Goal: Task Accomplishment & Management: Use online tool/utility

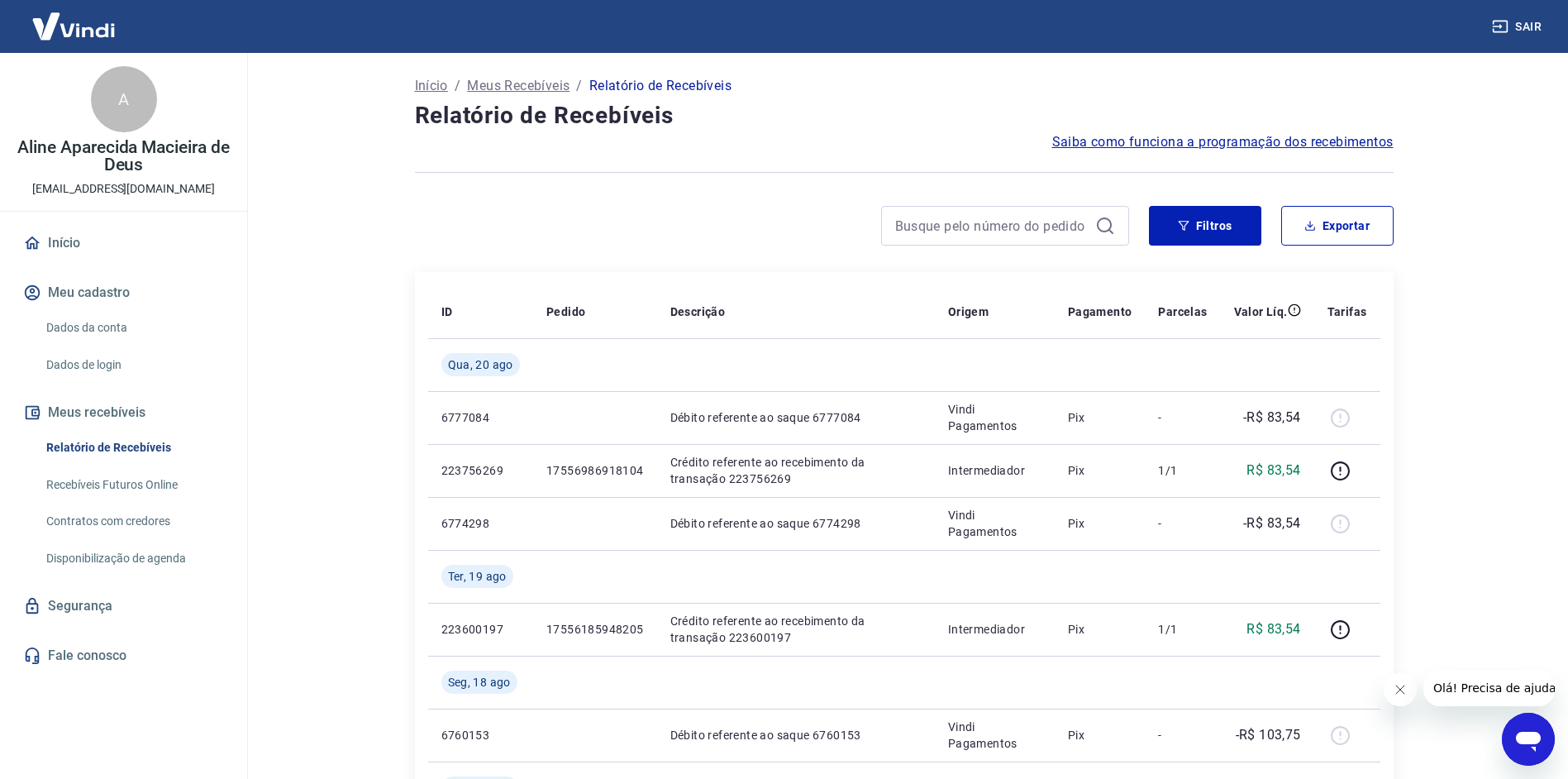
click at [123, 487] on link "Recebíveis Futuros Online" at bounding box center [134, 485] width 188 height 34
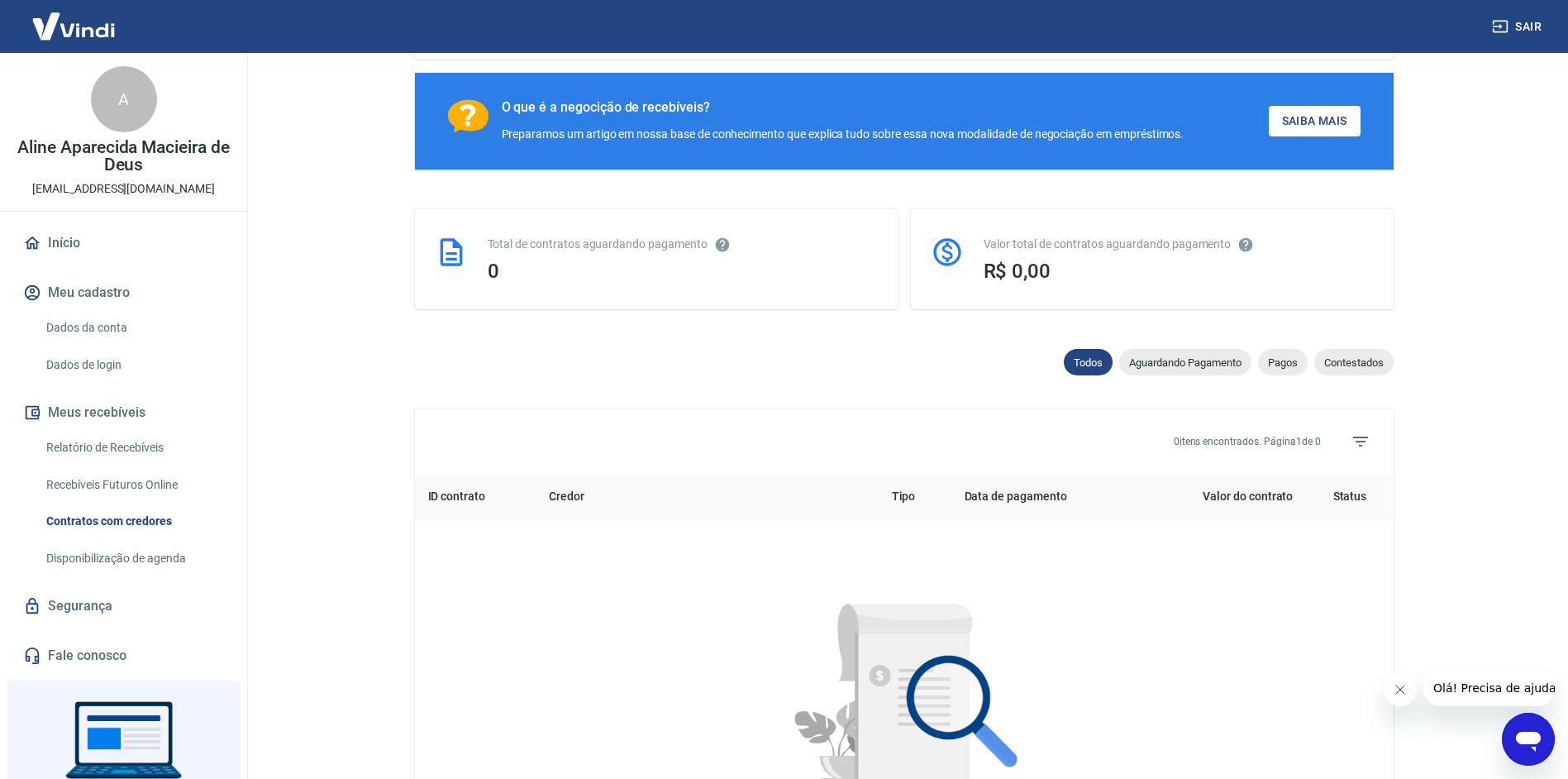
scroll to position [252, 0]
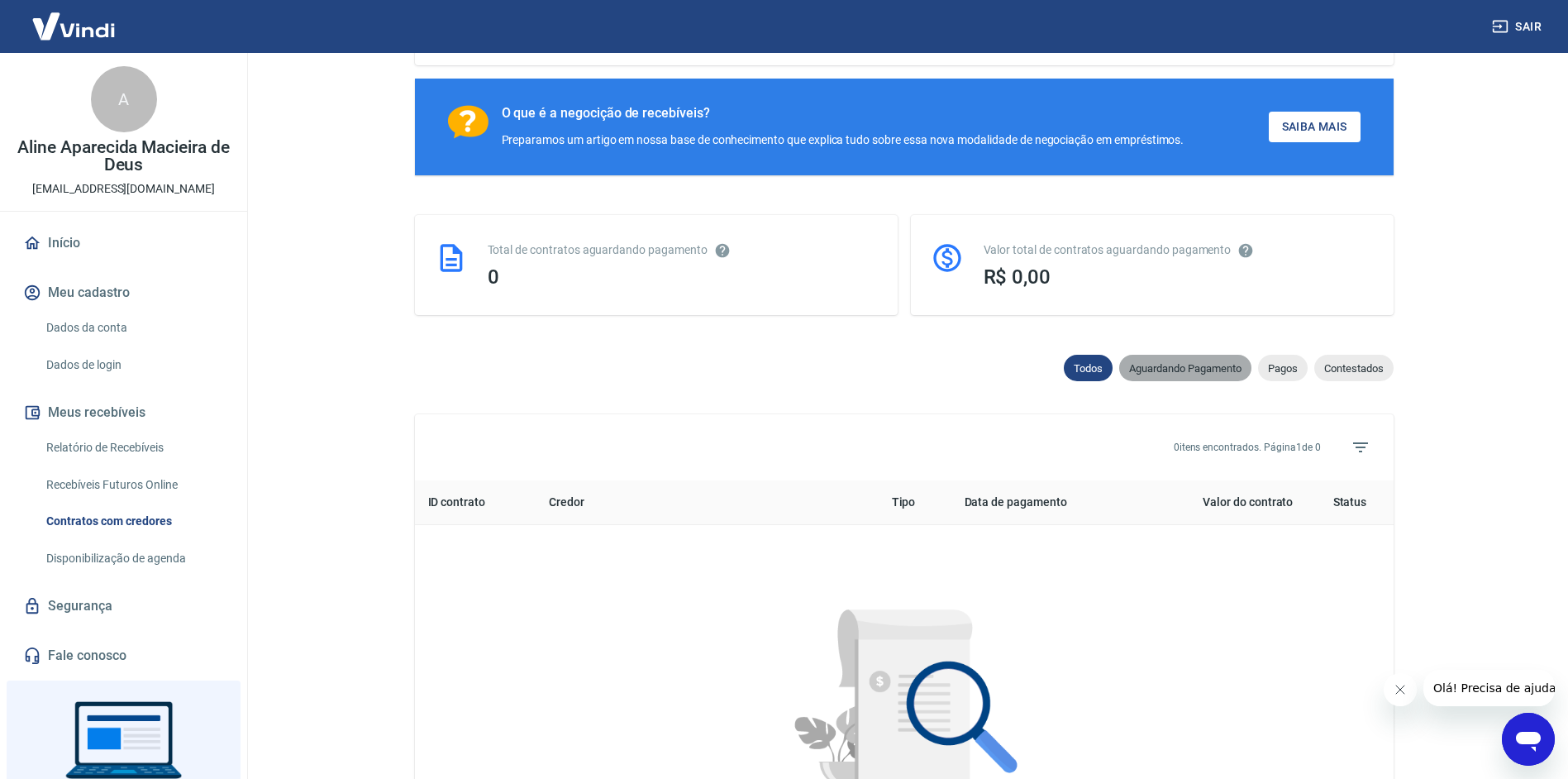
click at [1189, 370] on span "Aguardando Pagamento" at bounding box center [1185, 368] width 132 height 12
select select "waiting_payment"
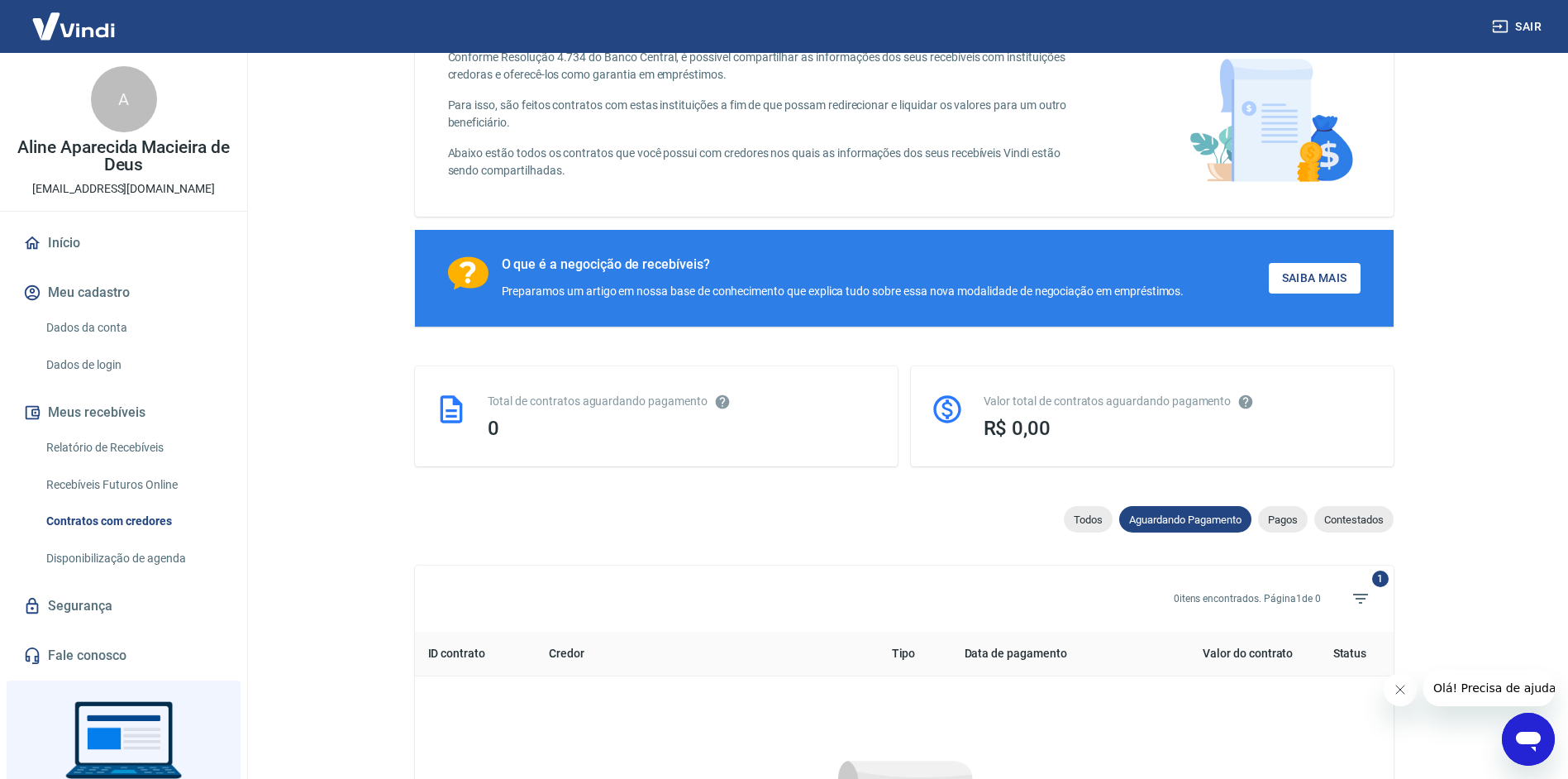
scroll to position [252, 0]
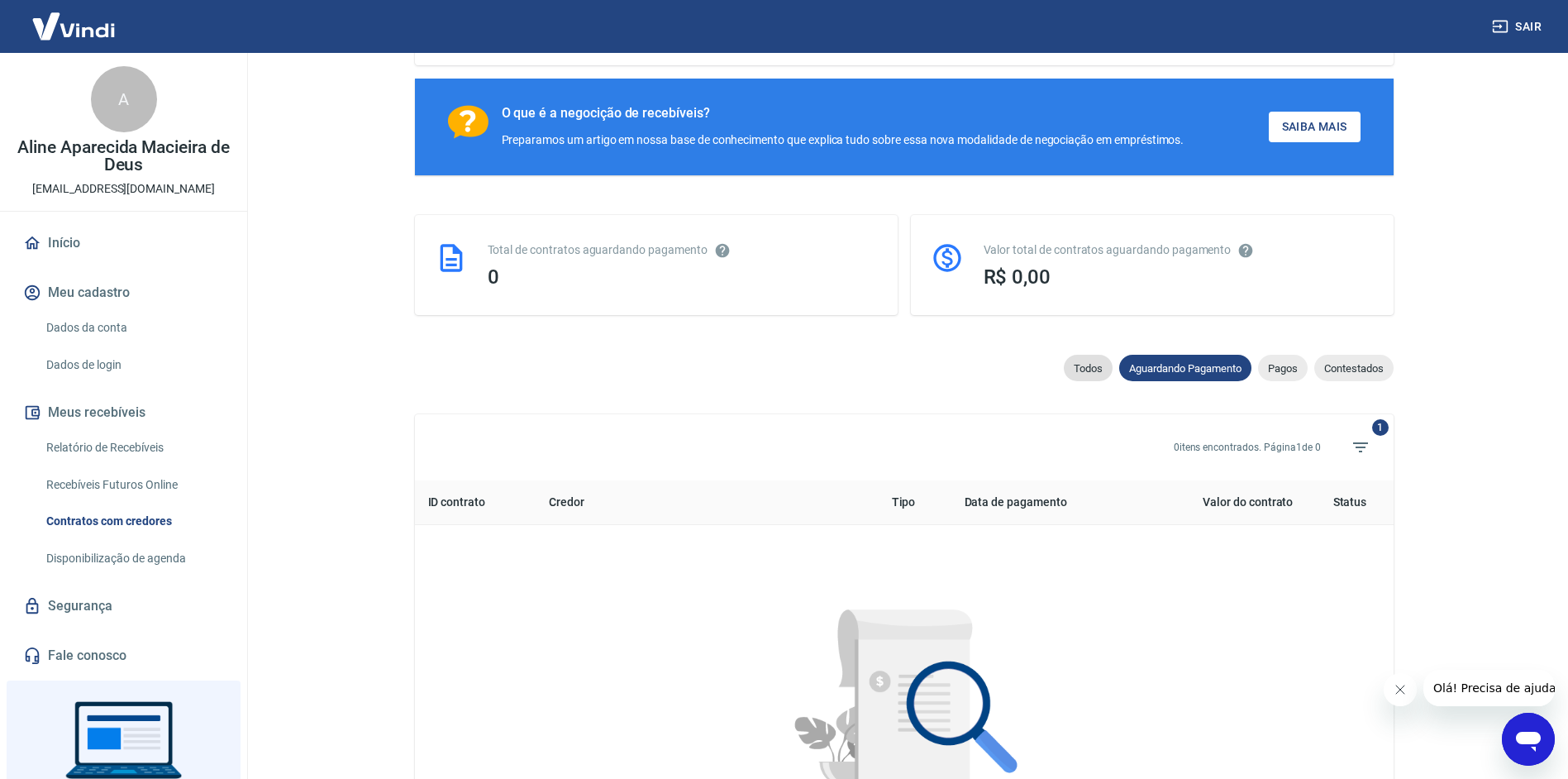
click at [1094, 366] on span "Todos" at bounding box center [1087, 368] width 48 height 12
select select
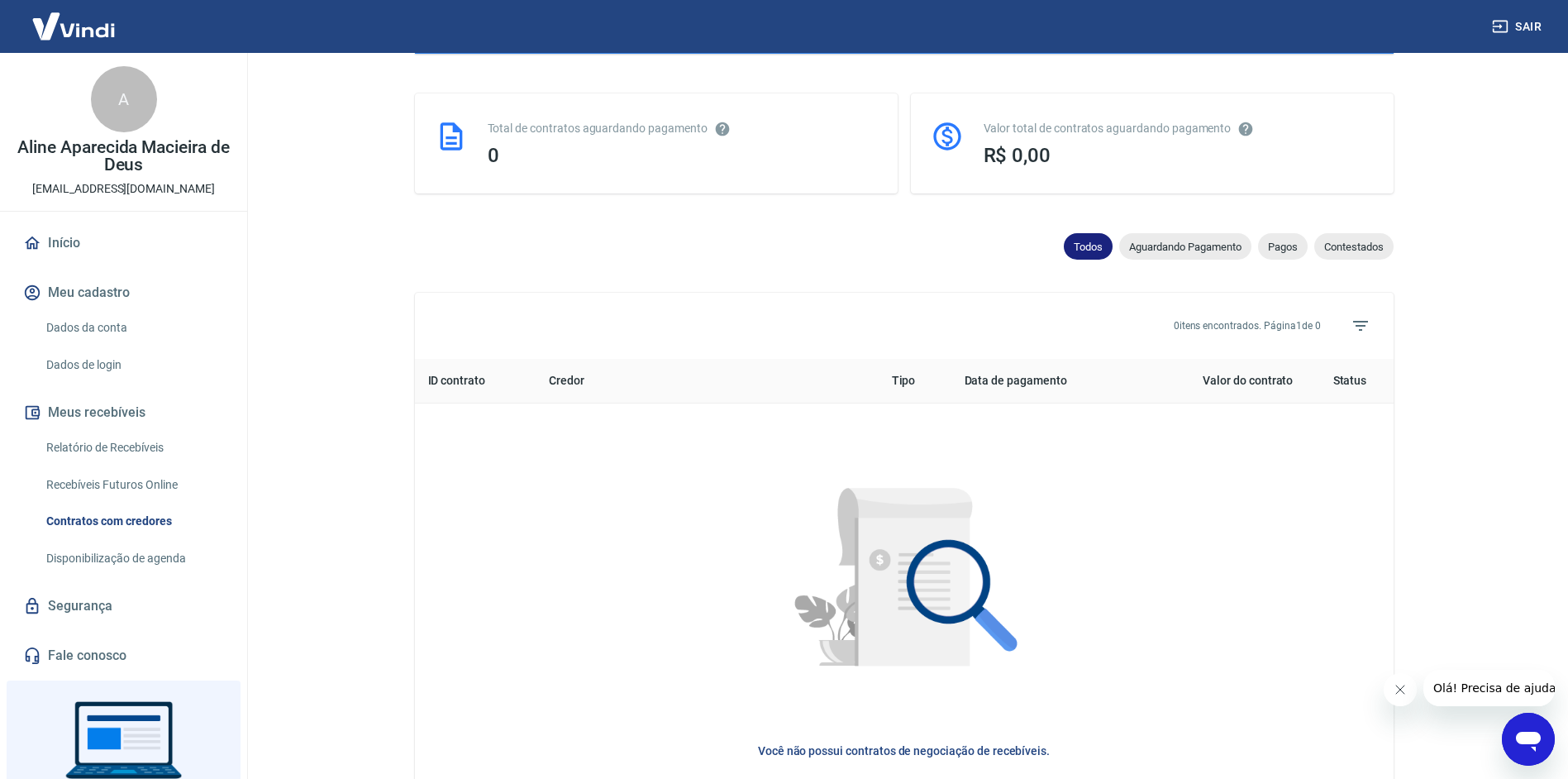
scroll to position [417, 0]
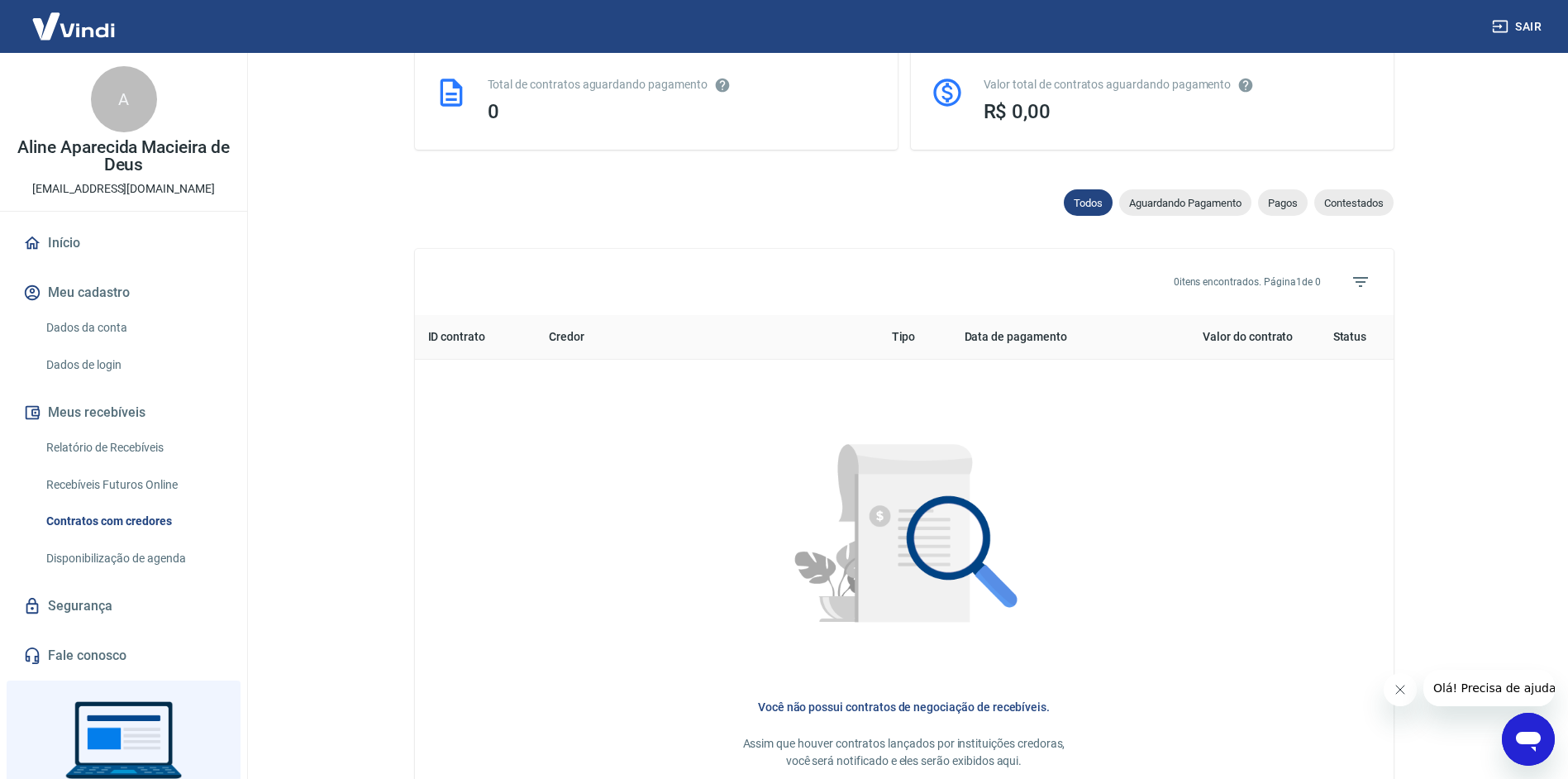
click at [138, 485] on link "Recebíveis Futuros Online" at bounding box center [134, 485] width 188 height 34
click at [1532, 733] on icon "Abrir janela de mensagens" at bounding box center [1528, 741] width 25 height 20
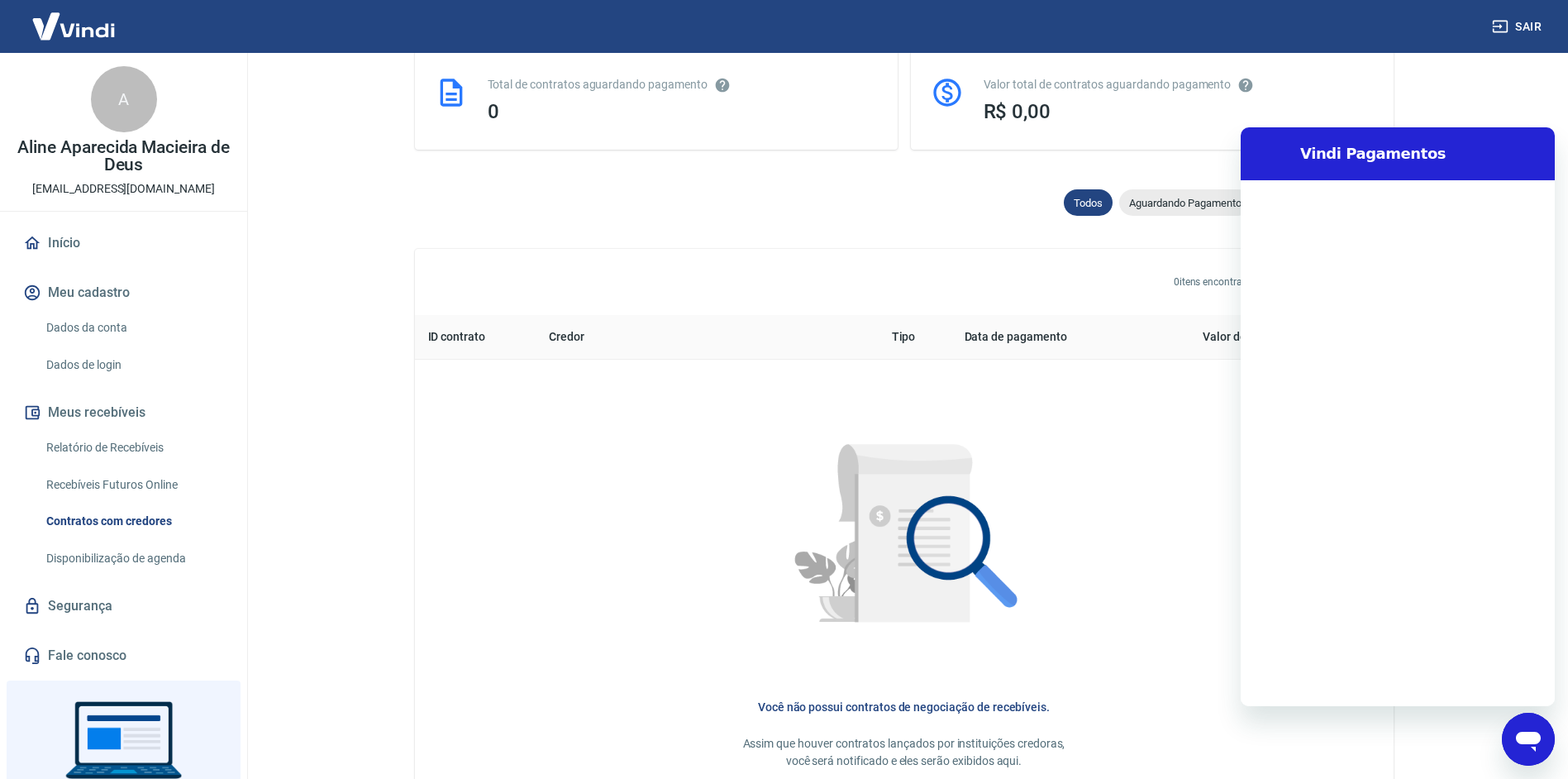
scroll to position [0, 0]
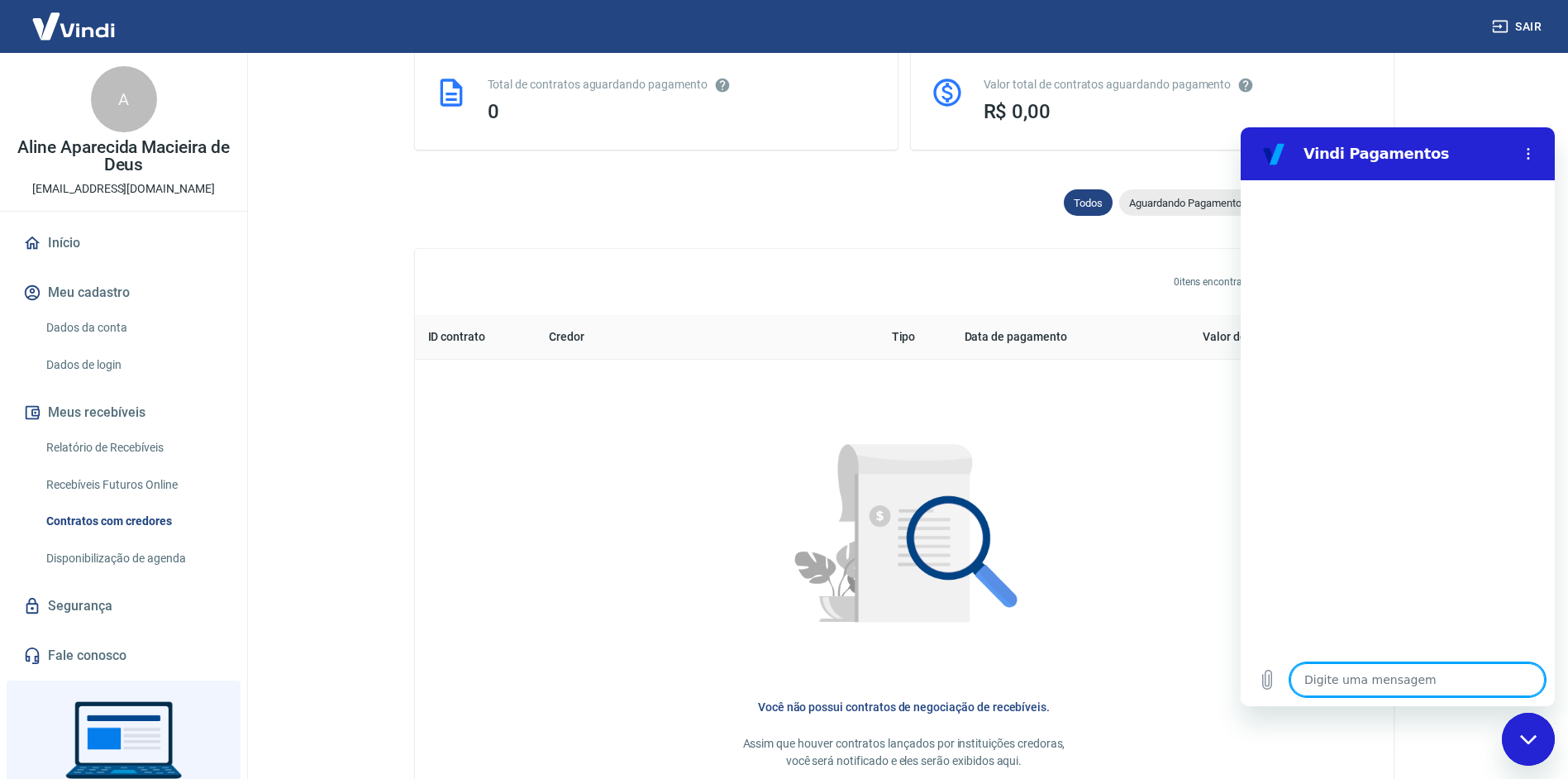
click at [1333, 682] on textarea at bounding box center [1418, 679] width 255 height 33
type textarea "b"
type textarea "x"
type textarea "bo"
type textarea "x"
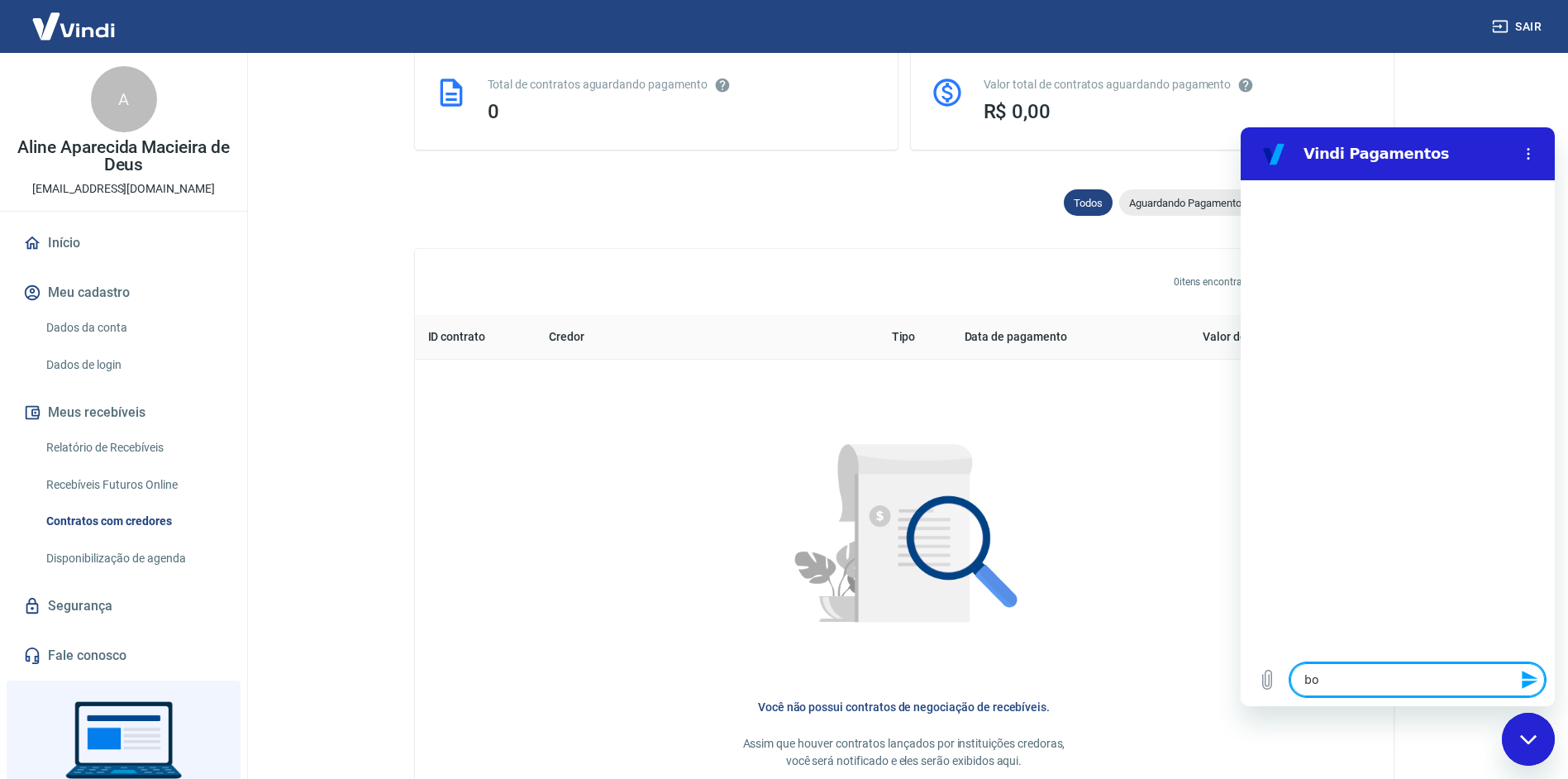
type textarea "boa"
type textarea "x"
type textarea "boa"
type textarea "x"
type textarea "boa t"
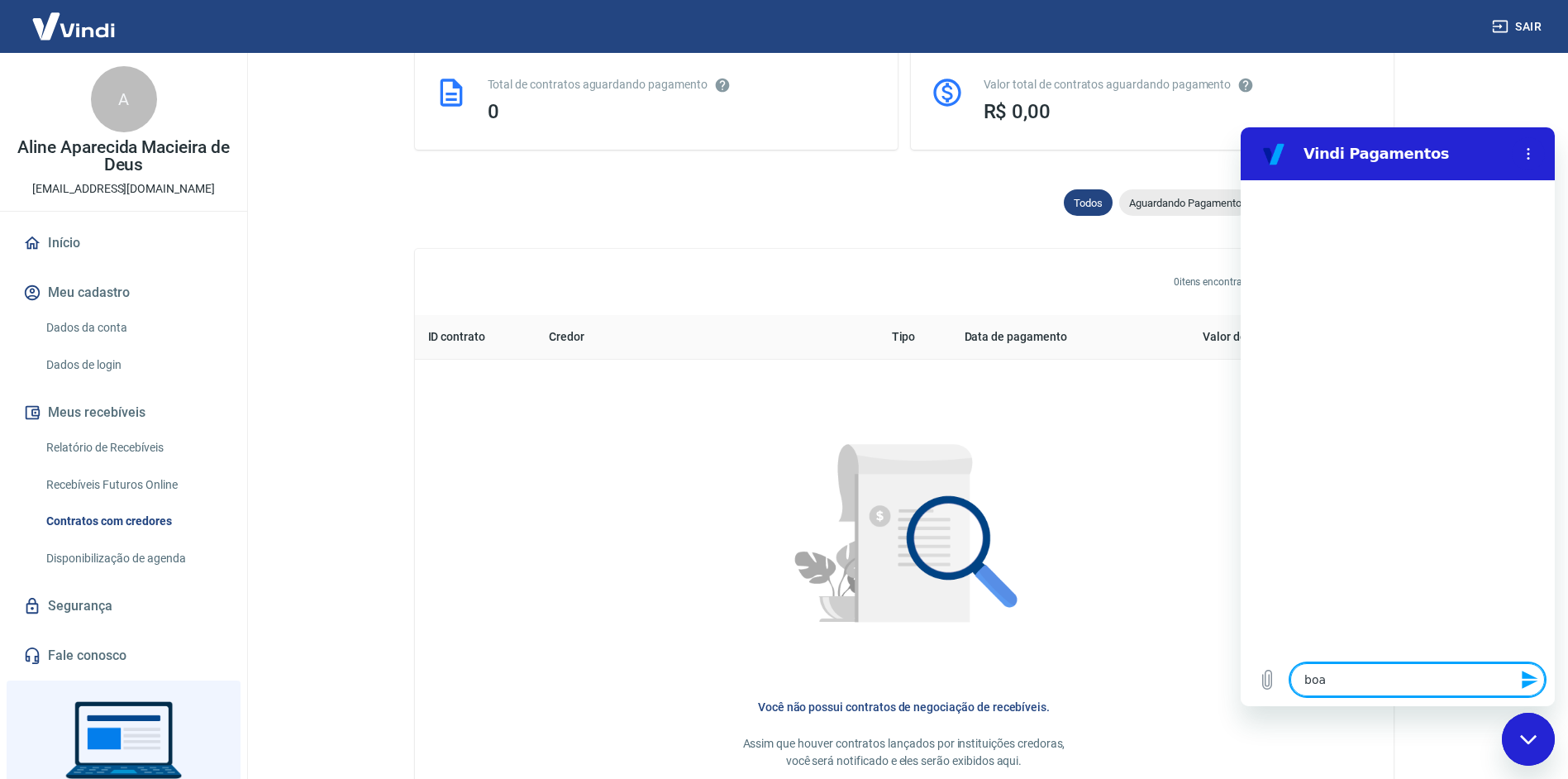
type textarea "x"
type textarea "boa ts"
type textarea "x"
type textarea "boa tsr"
type textarea "x"
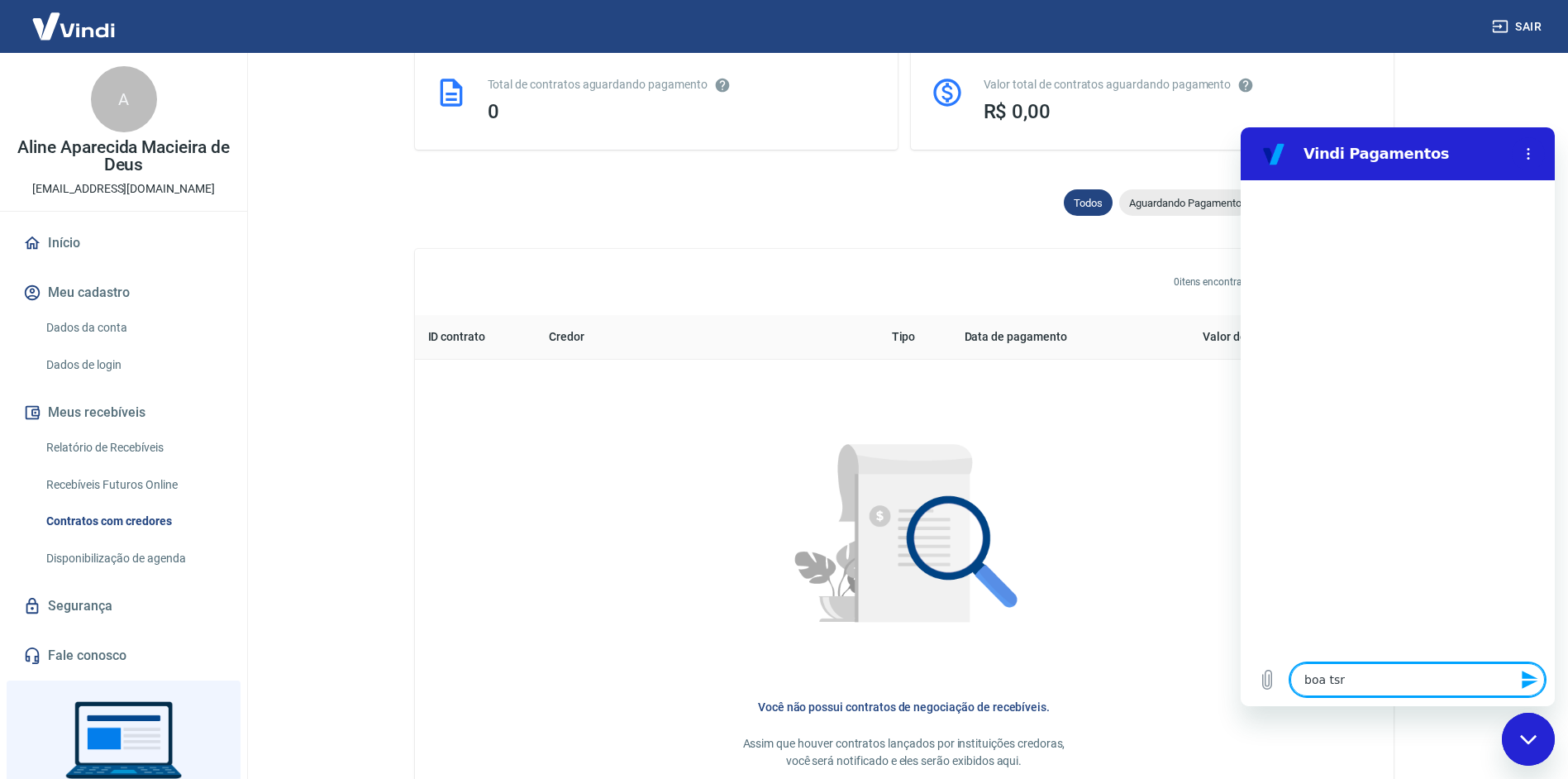
type textarea "boa ts"
type textarea "x"
type textarea "boa t"
type textarea "x"
type textarea "boa"
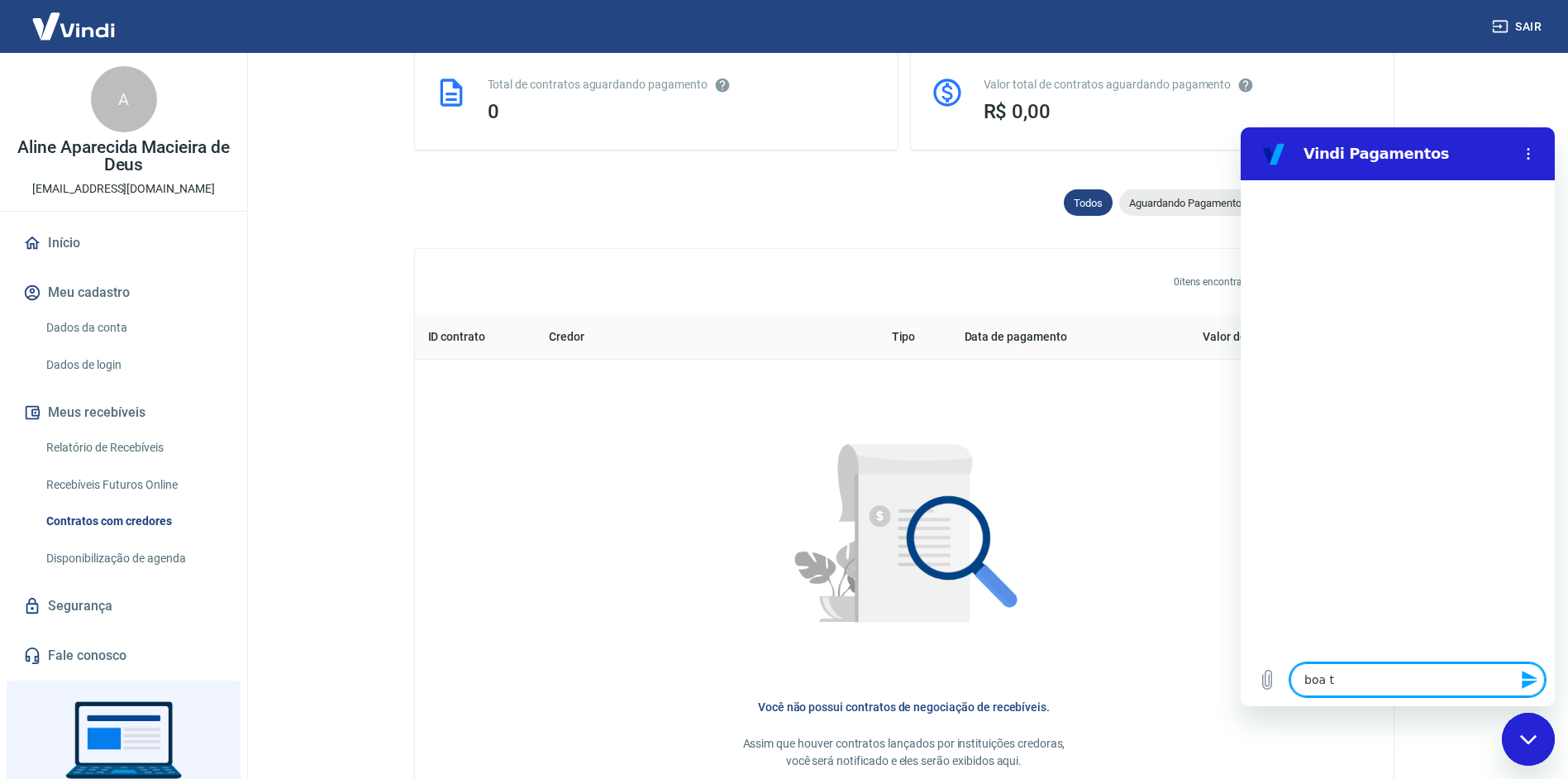
type textarea "x"
type textarea "boa"
type textarea "x"
type textarea "bo"
type textarea "x"
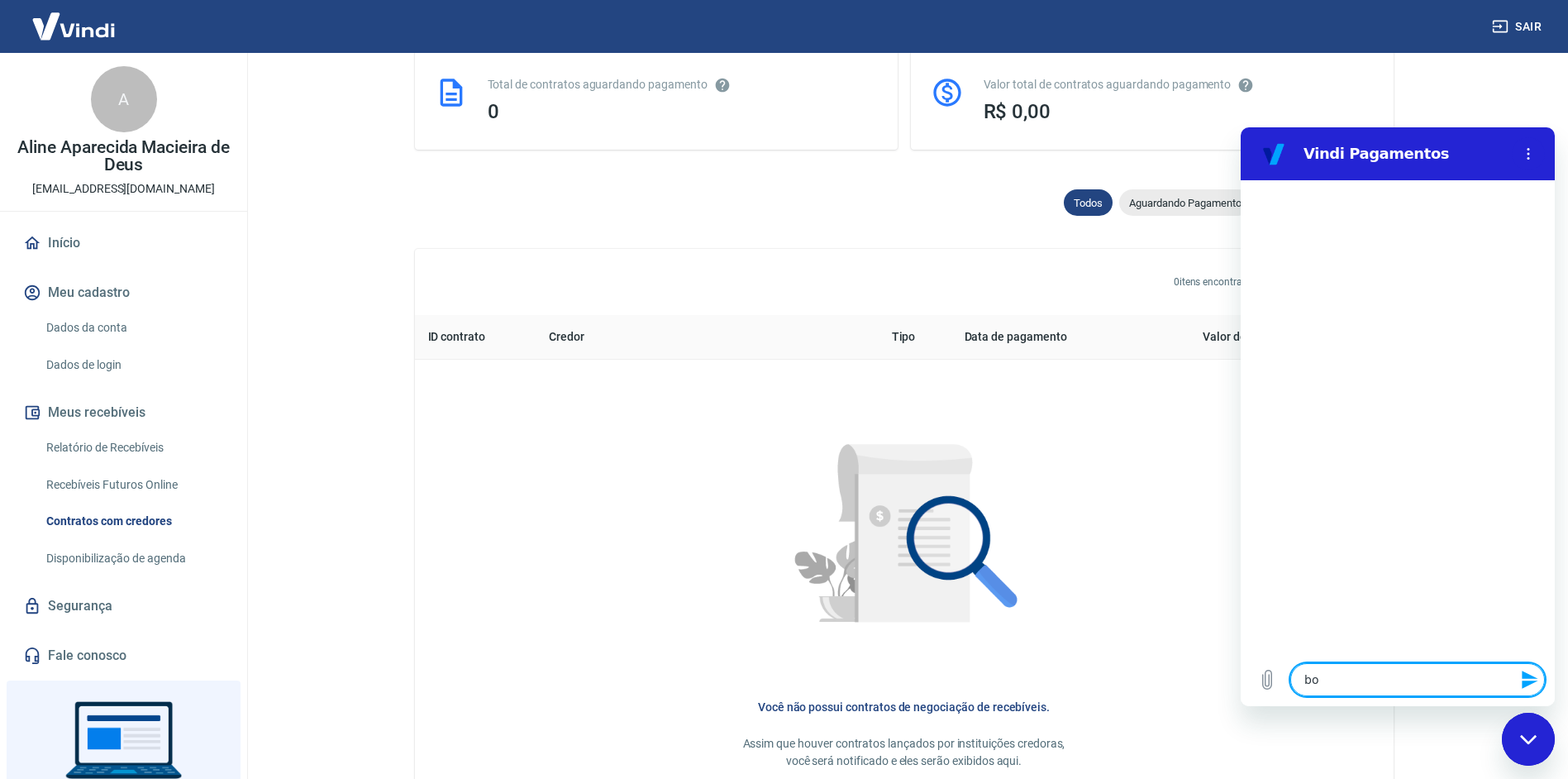
type textarea "b"
type textarea "x"
type textarea "B"
type textarea "x"
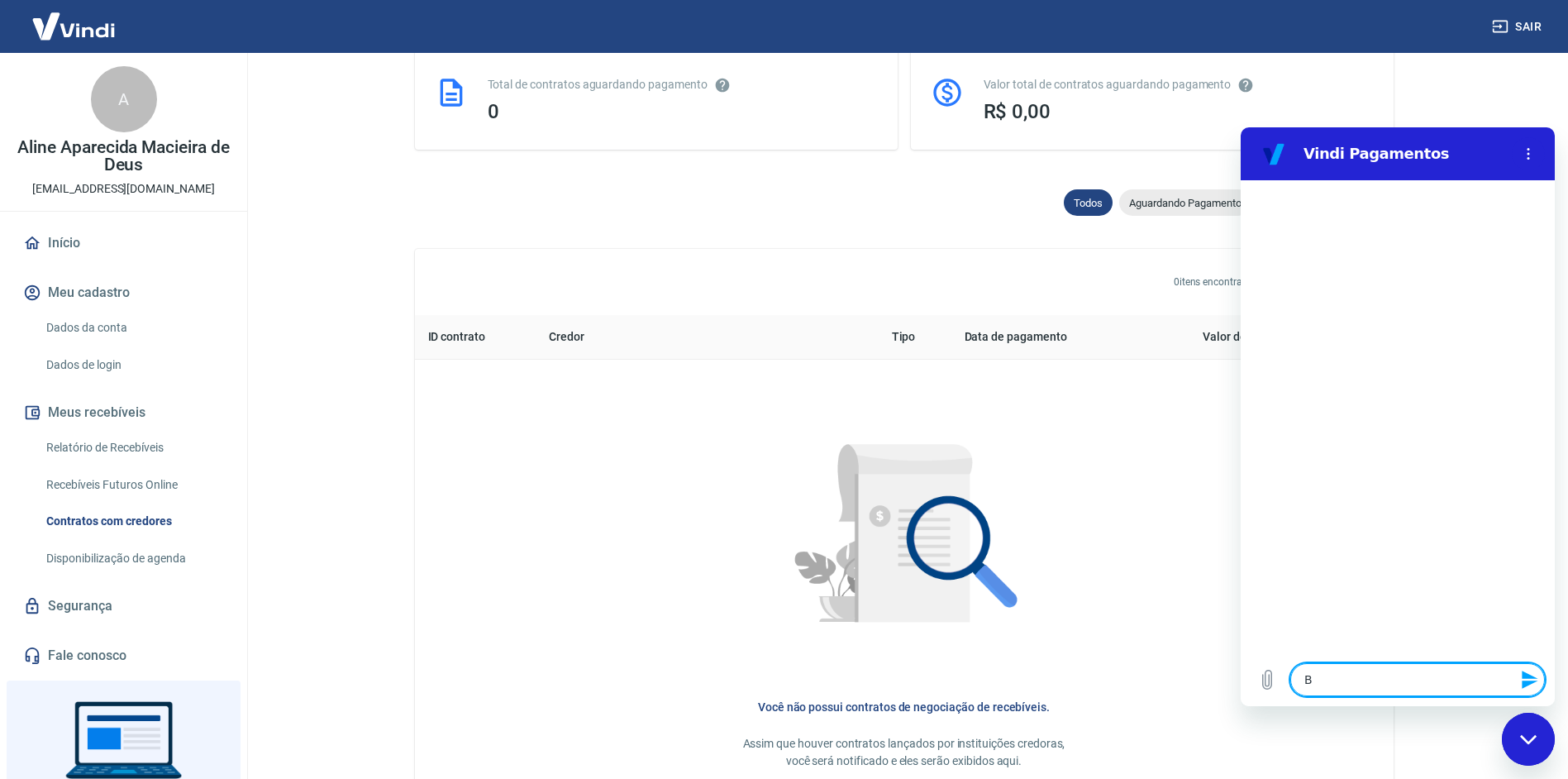
type textarea "Bo"
type textarea "x"
type textarea "Boa"
type textarea "x"
type textarea "Boa"
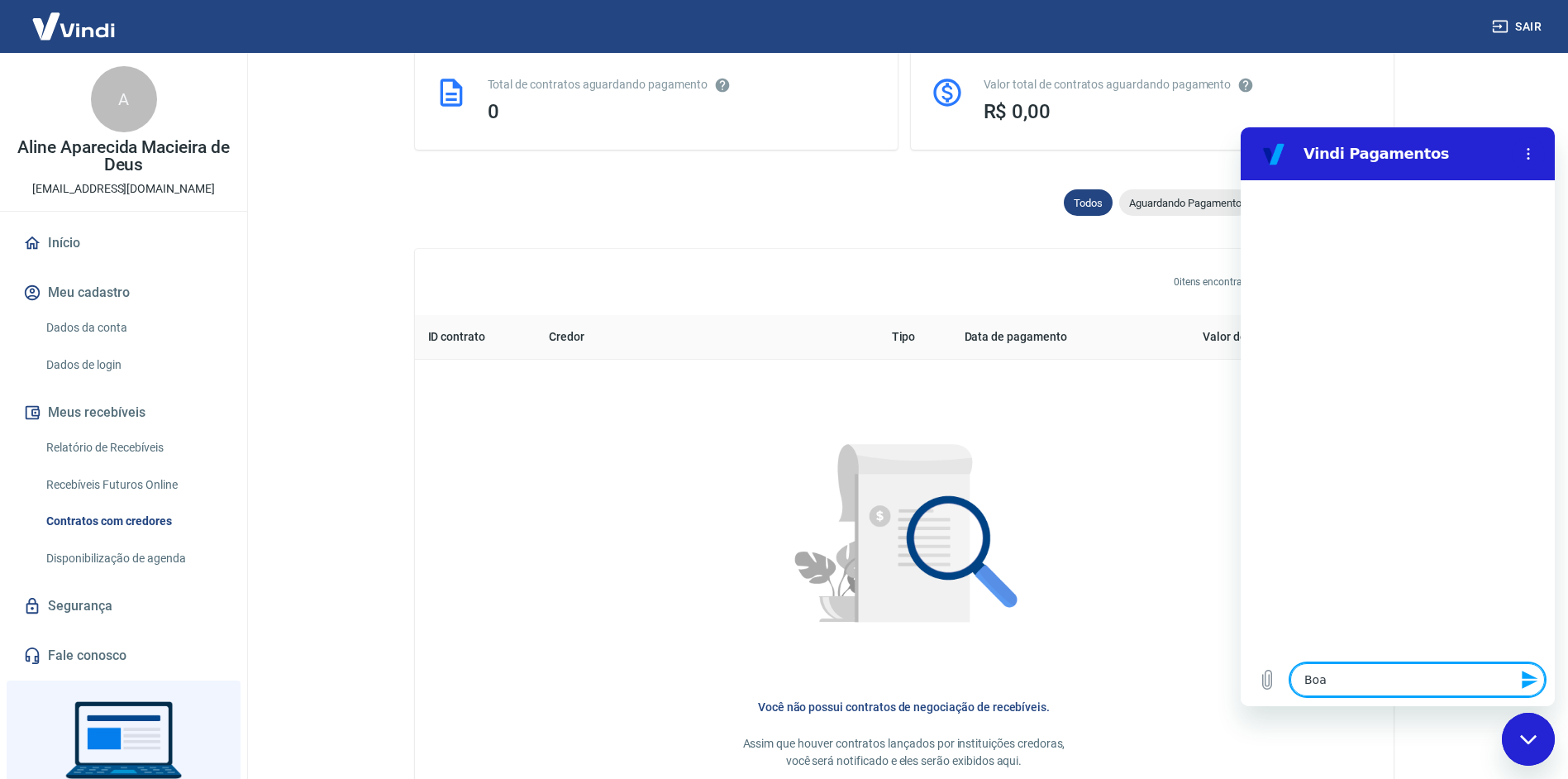
type textarea "x"
type textarea "Boa t"
type textarea "x"
type textarea "Boa ta"
type textarea "x"
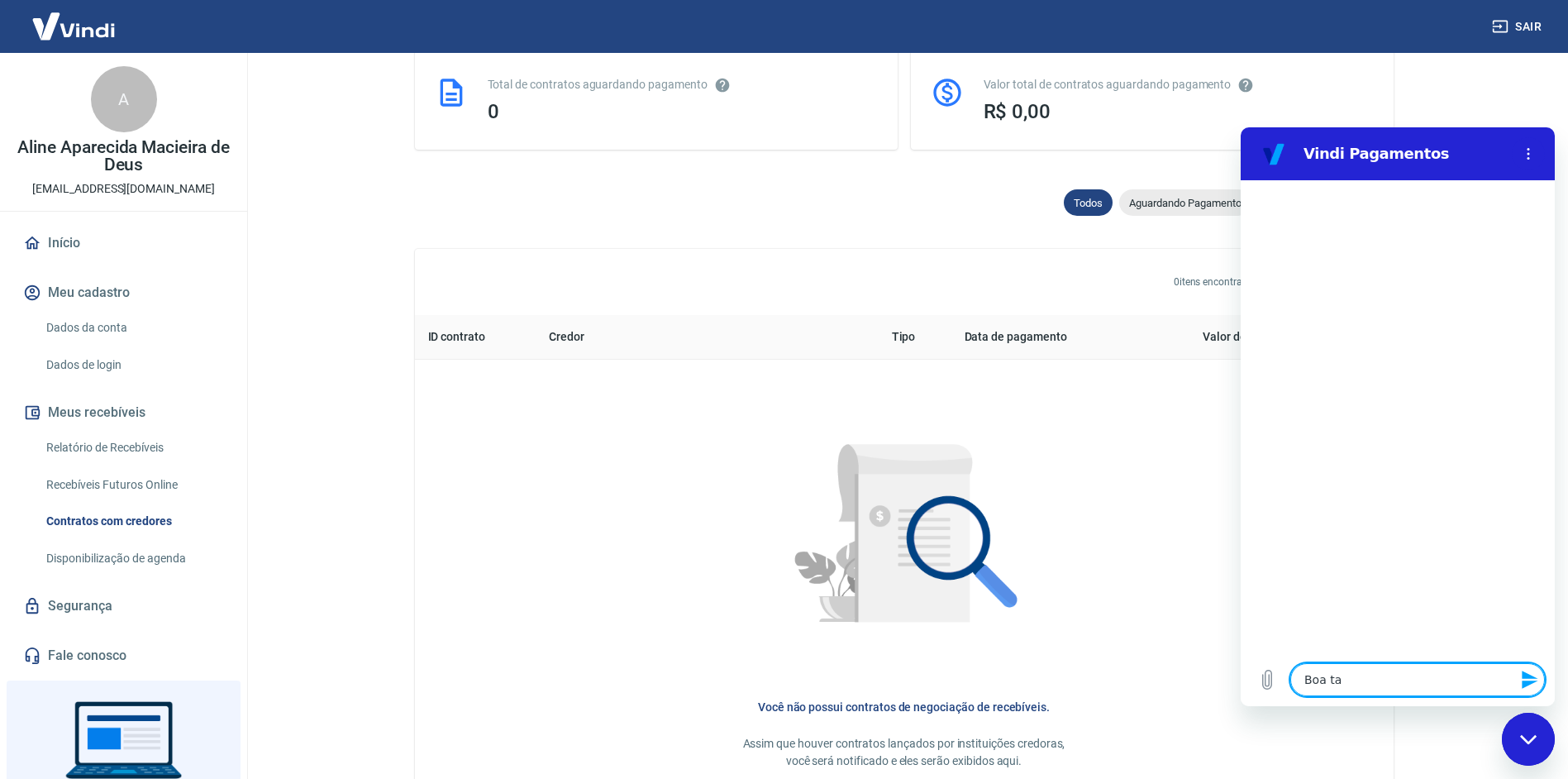
type textarea "Boa tar"
type textarea "x"
type textarea "Boa tard"
type textarea "x"
type textarea "Boa tarde"
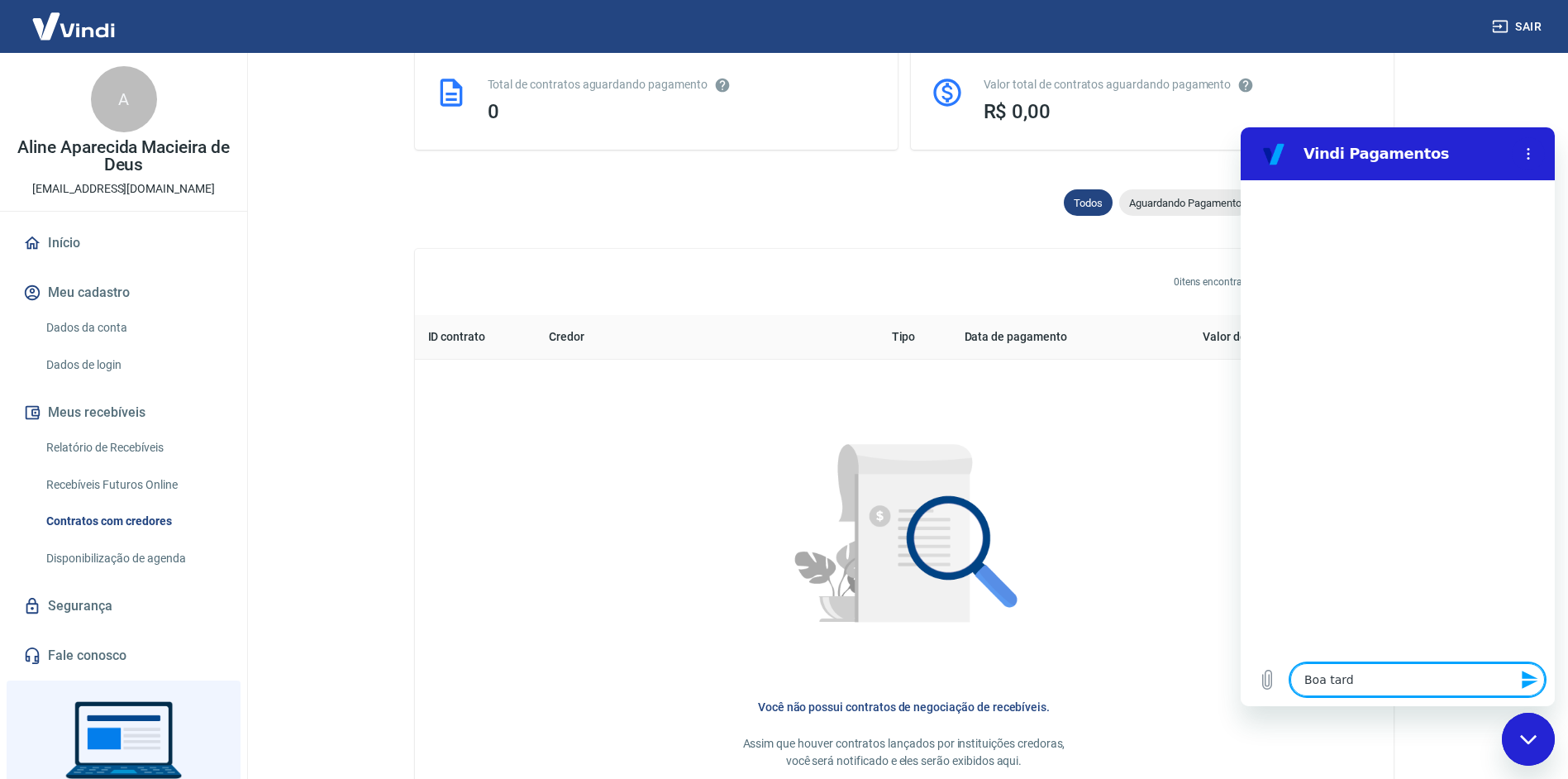
type textarea "x"
type textarea "Boa tarde!"
type textarea "x"
type textarea "Boa tarde!!"
type textarea "x"
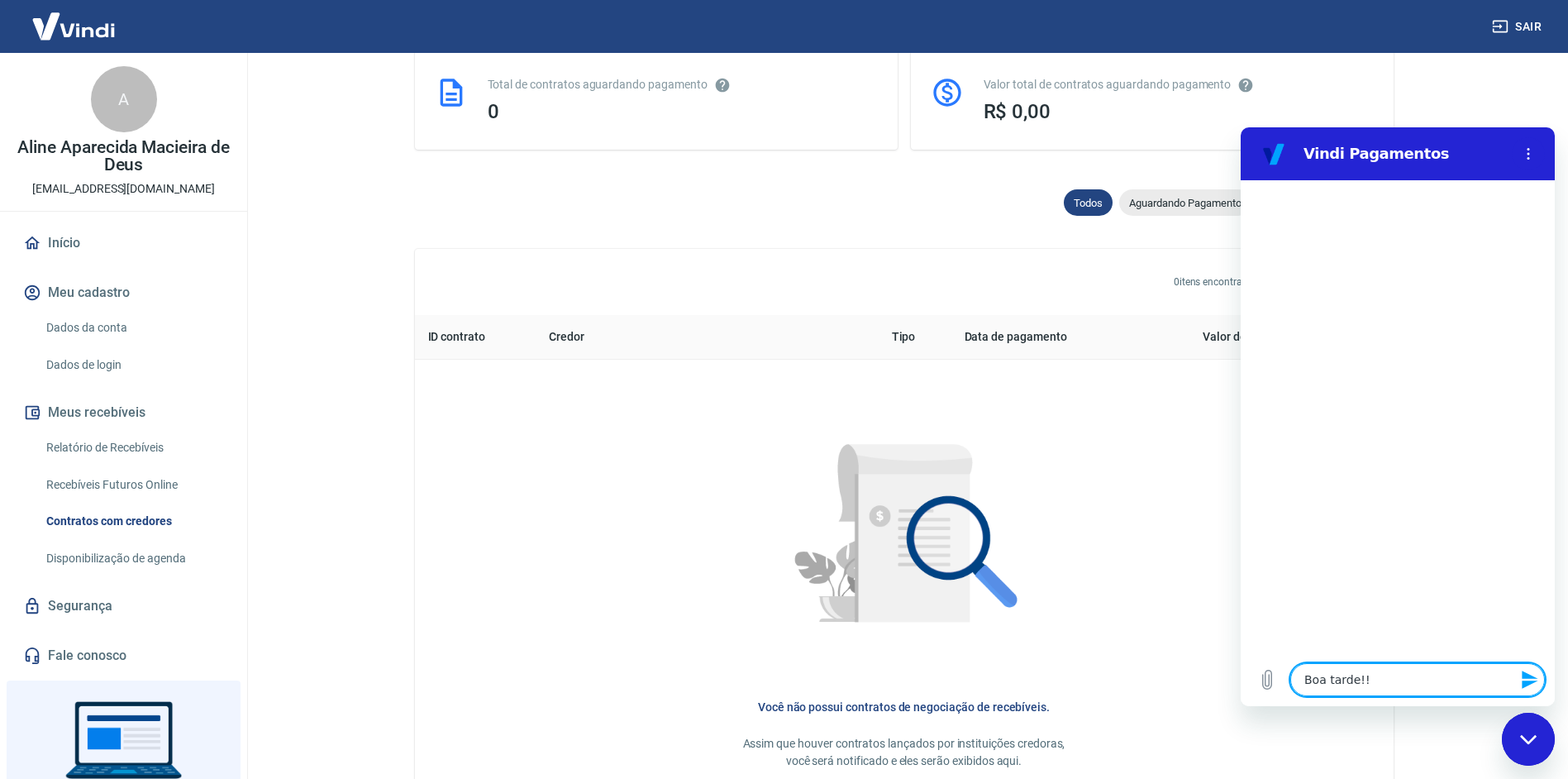
type textarea "Boa tarde!!!"
type textarea "x"
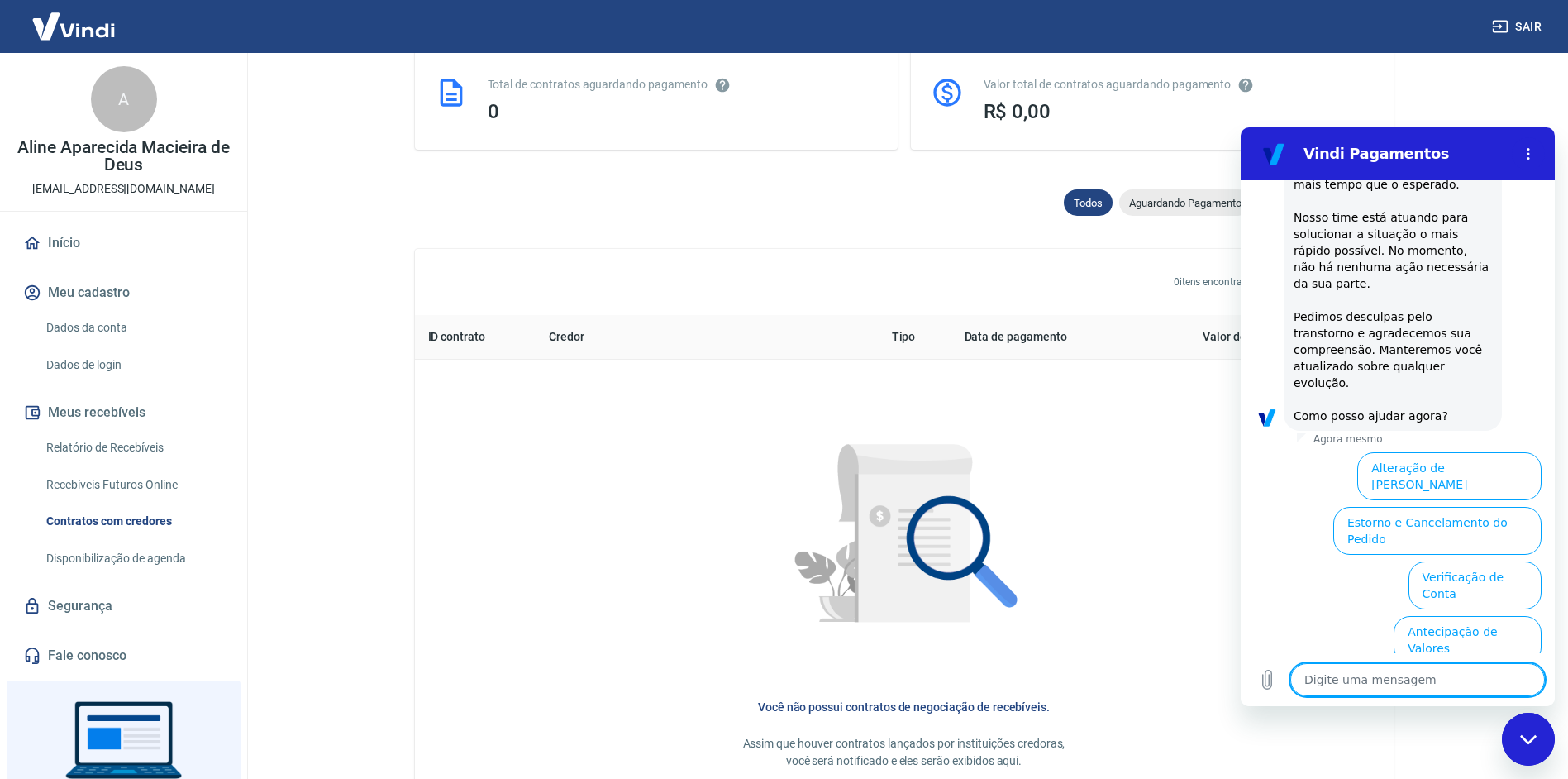
scroll to position [436, 0]
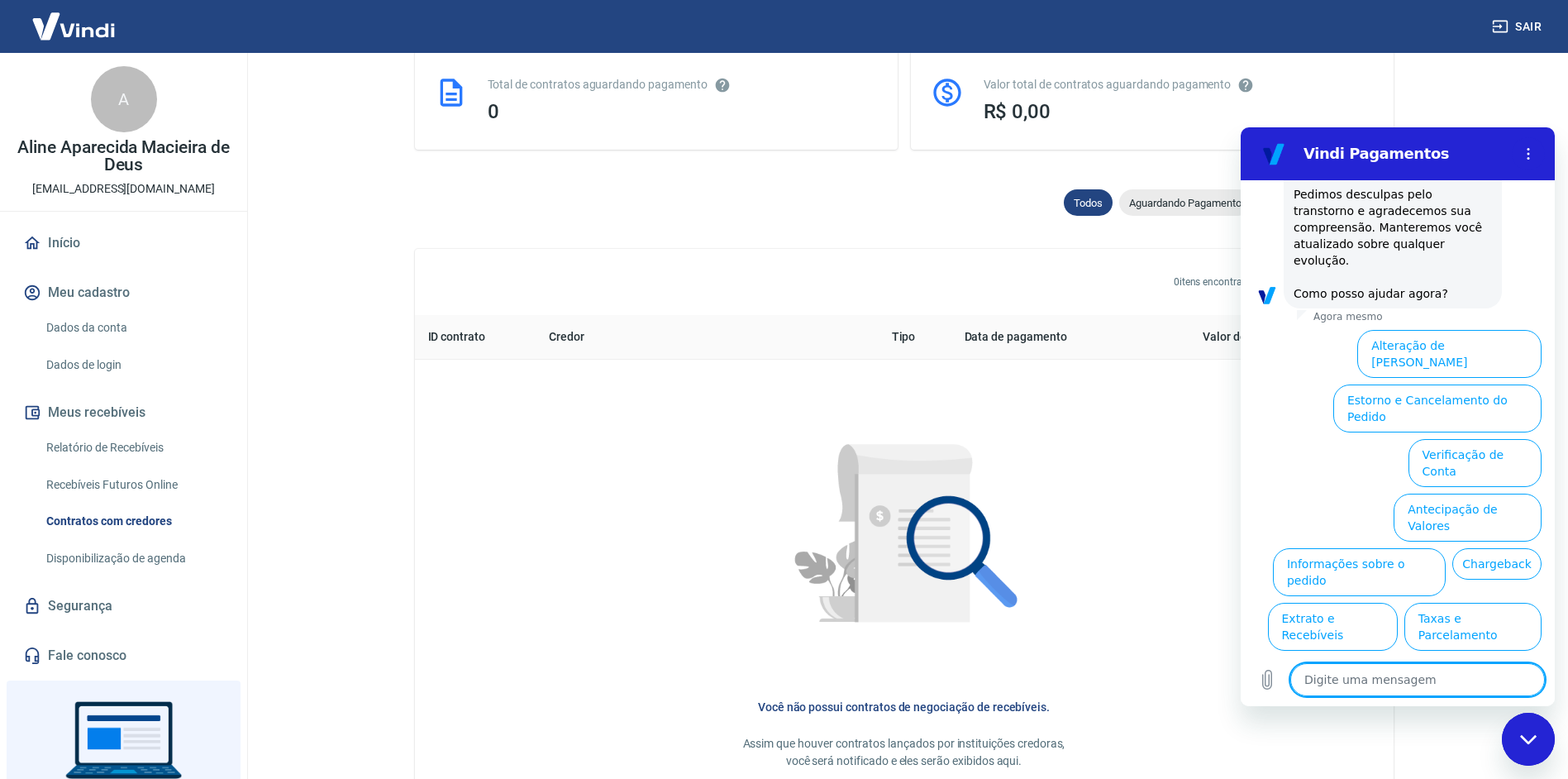
click at [1485, 494] on button "Antecipação de Valores" at bounding box center [1468, 518] width 148 height 48
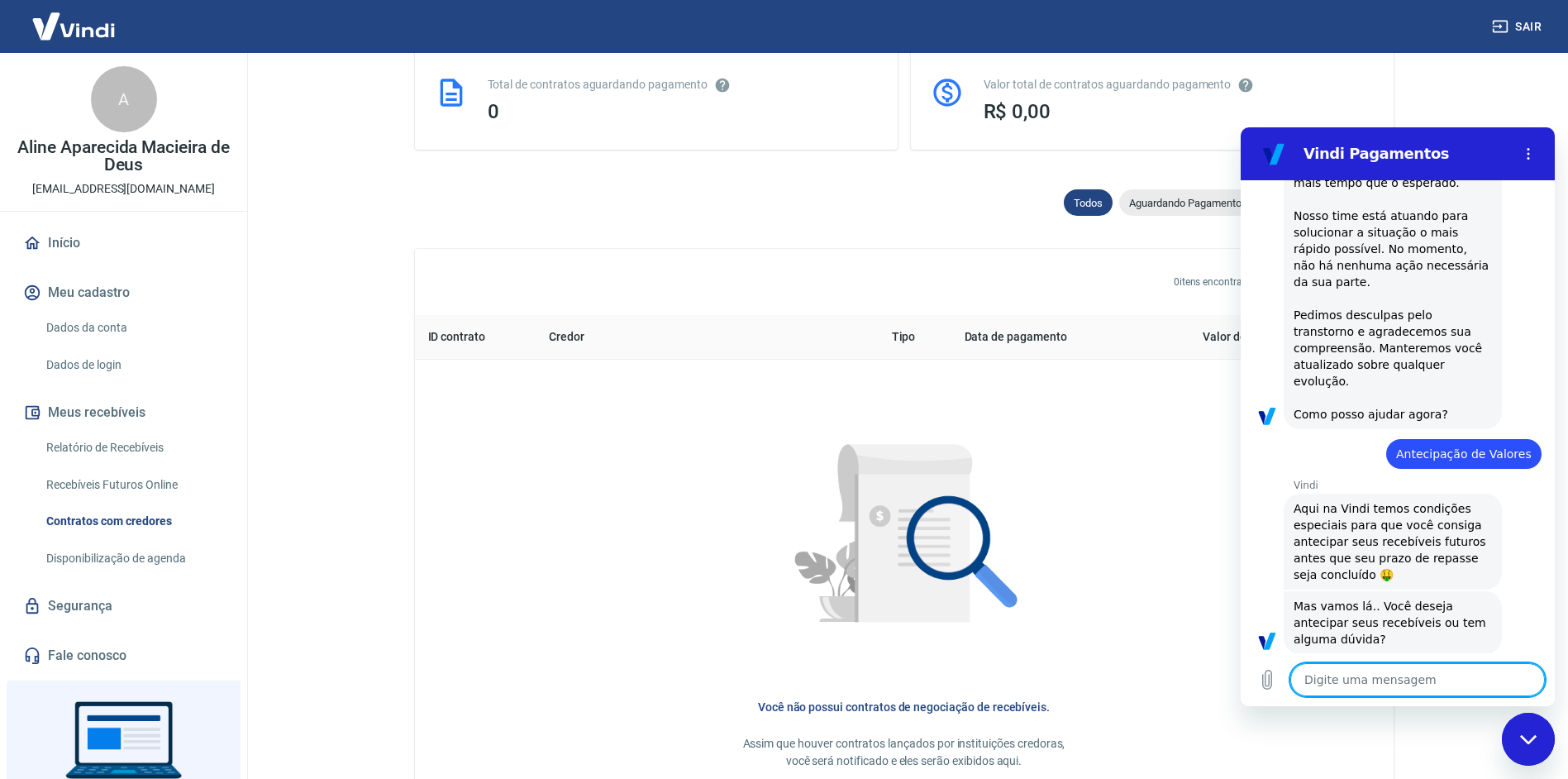
scroll to position [394, 0]
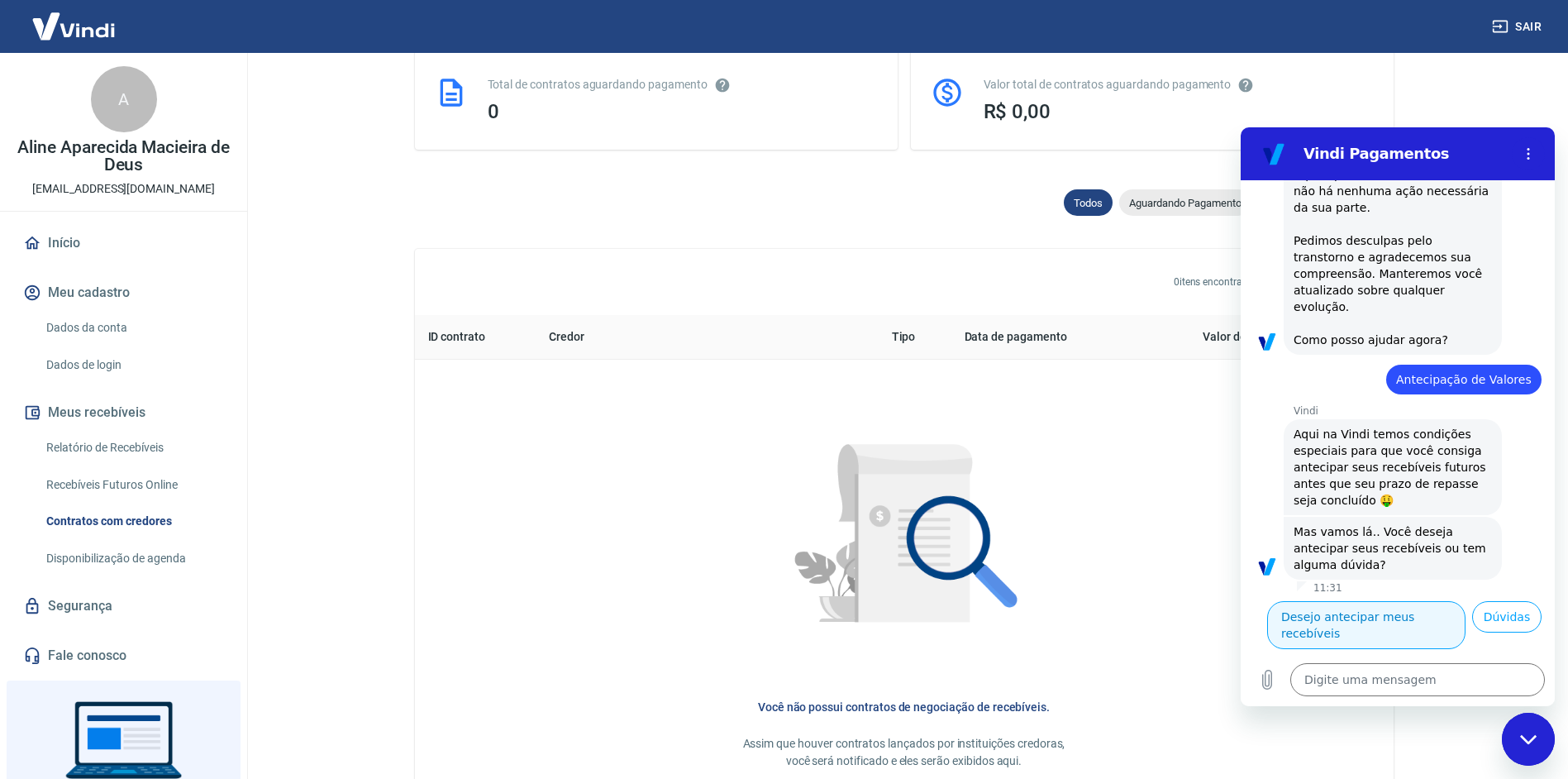
click at [1428, 601] on button "Desejo antecipar meus recebíveis" at bounding box center [1366, 625] width 198 height 48
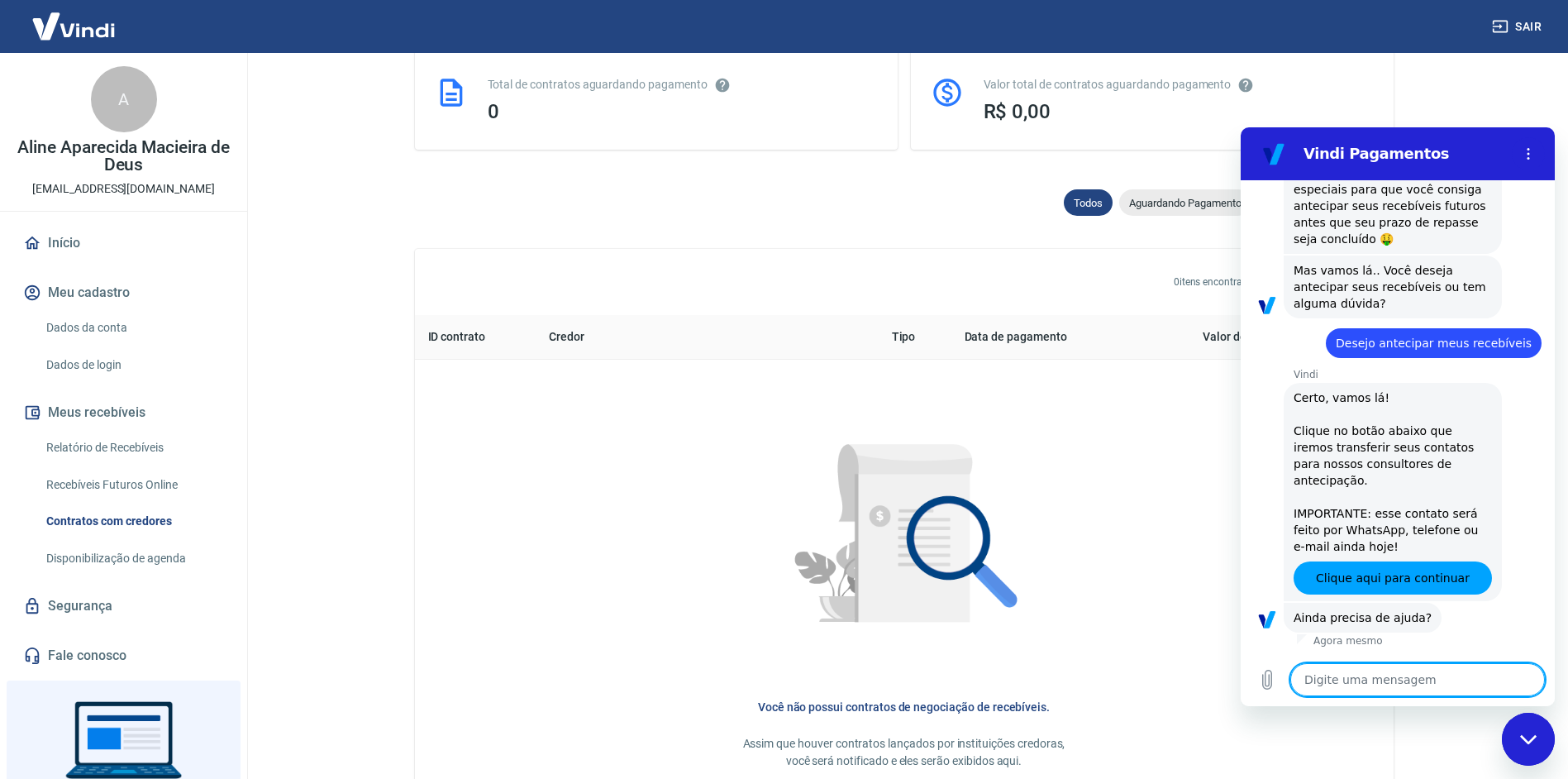
scroll to position [655, 0]
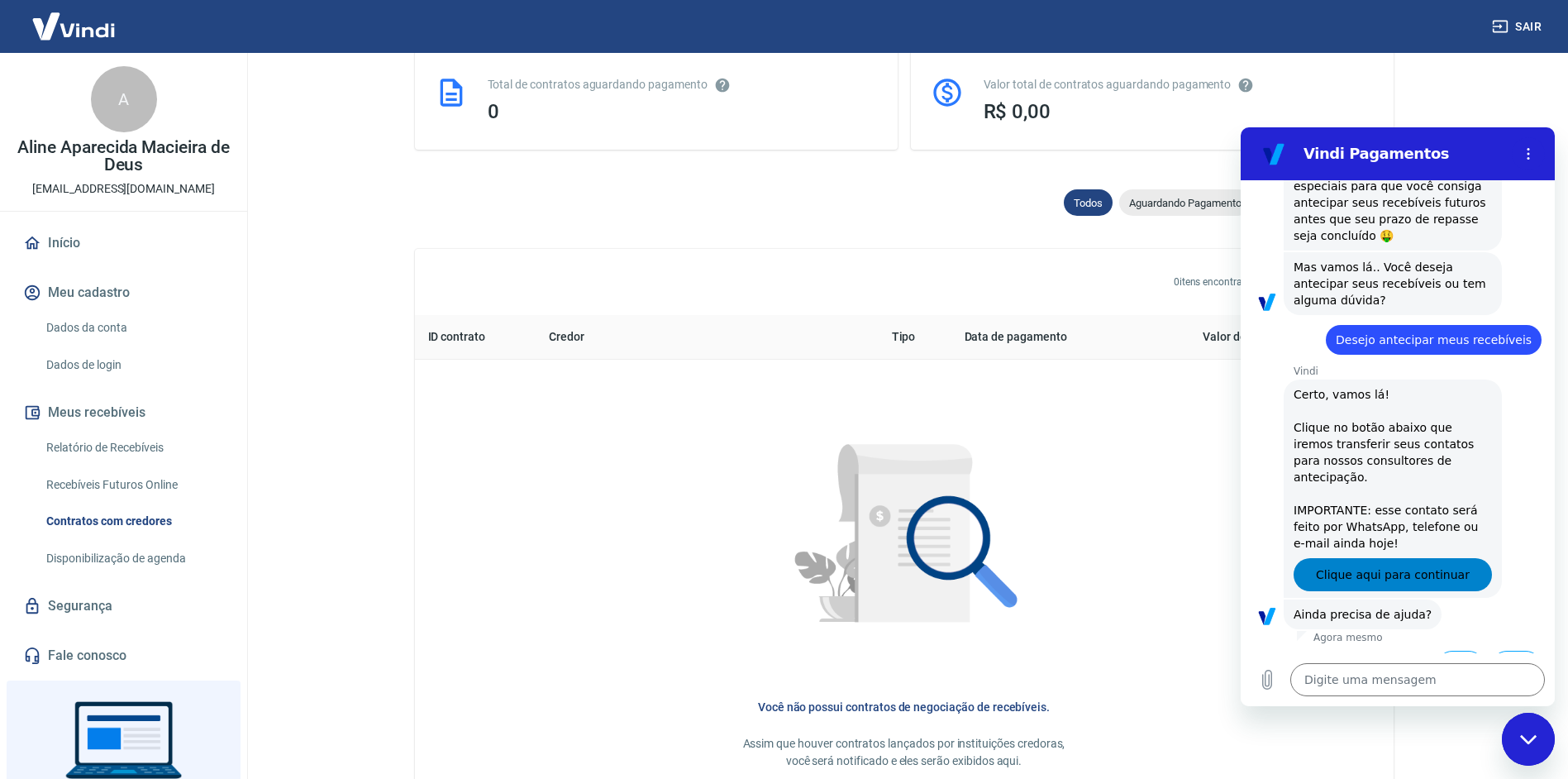
click at [1388, 565] on span "Clique aqui para continuar" at bounding box center [1393, 575] width 154 height 20
type textarea "x"
click at [1321, 86] on div "Valor total de contratos aguardando pagamento" at bounding box center [1179, 85] width 390 height 17
click at [924, 479] on img at bounding box center [904, 540] width 306 height 306
